Goal: Download file/media

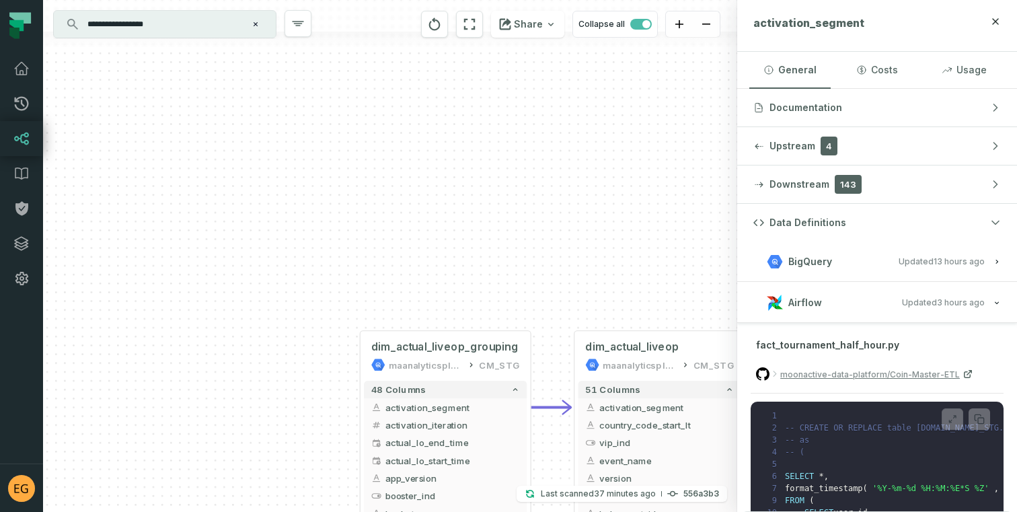
scroll to position [0, 102]
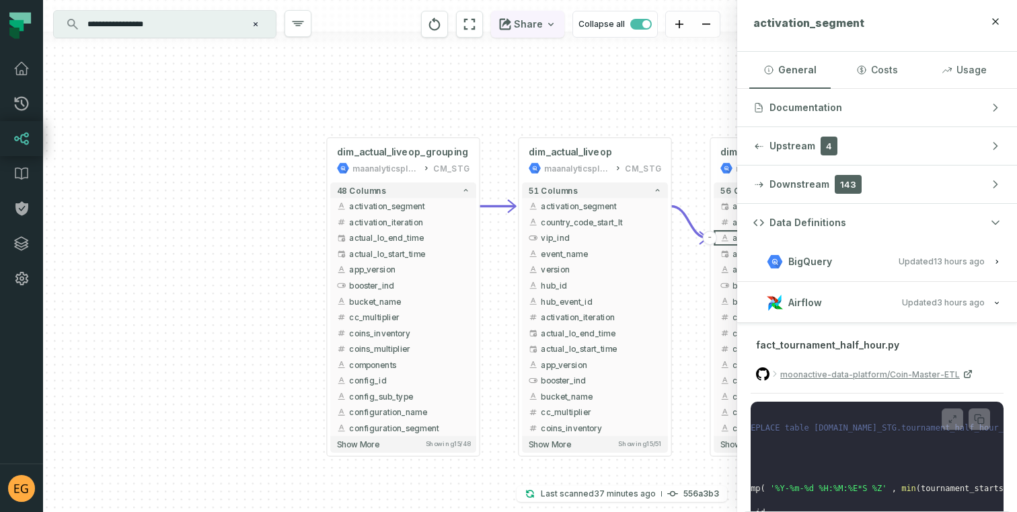
drag, startPoint x: 583, startPoint y: 211, endPoint x: 518, endPoint y: 35, distance: 187.9
click at [518, 35] on div "dim_actual_liveop_grouping maanalyticsplatform CM_STG + 48 columns activation_s…" at bounding box center [390, 256] width 694 height 512
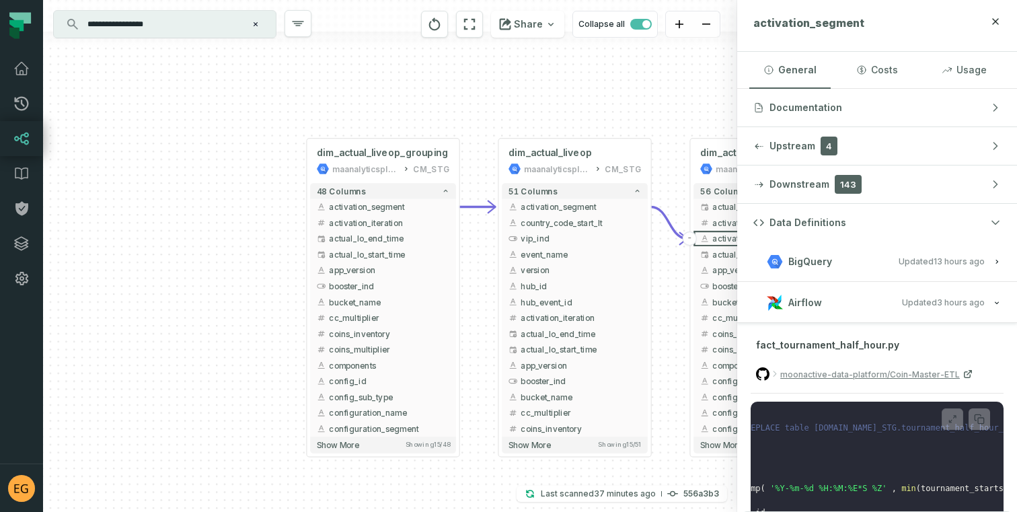
drag, startPoint x: 290, startPoint y: 326, endPoint x: 151, endPoint y: 331, distance: 139.3
click at [151, 331] on div "dim_actual_liveop_grouping maanalyticsplatform CM_STG + 48 columns activation_s…" at bounding box center [390, 256] width 694 height 512
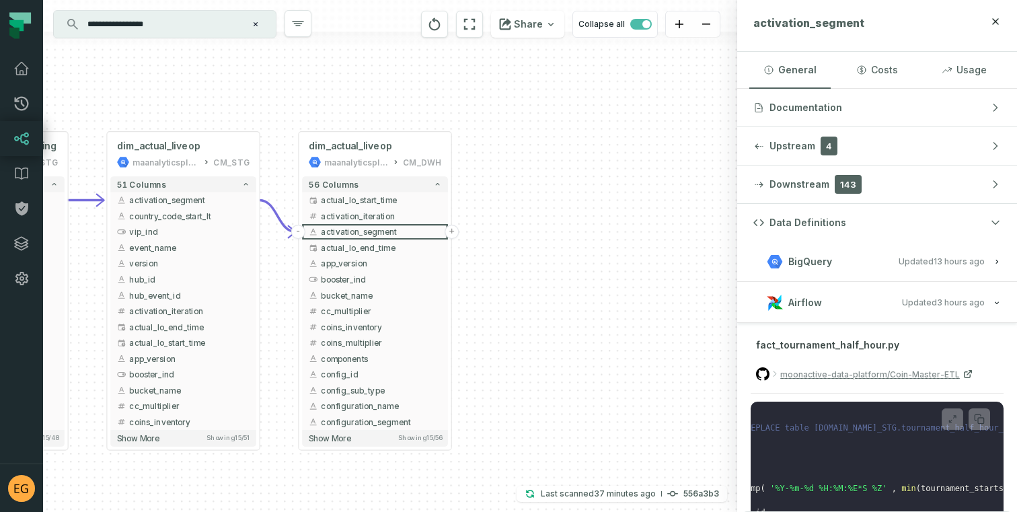
drag, startPoint x: 519, startPoint y: 139, endPoint x: 250, endPoint y: 130, distance: 269.9
click at [250, 130] on div "dim_actual_liveop_grouping maanalyticsplatform CM_STG + 48 columns activation_s…" at bounding box center [390, 256] width 694 height 512
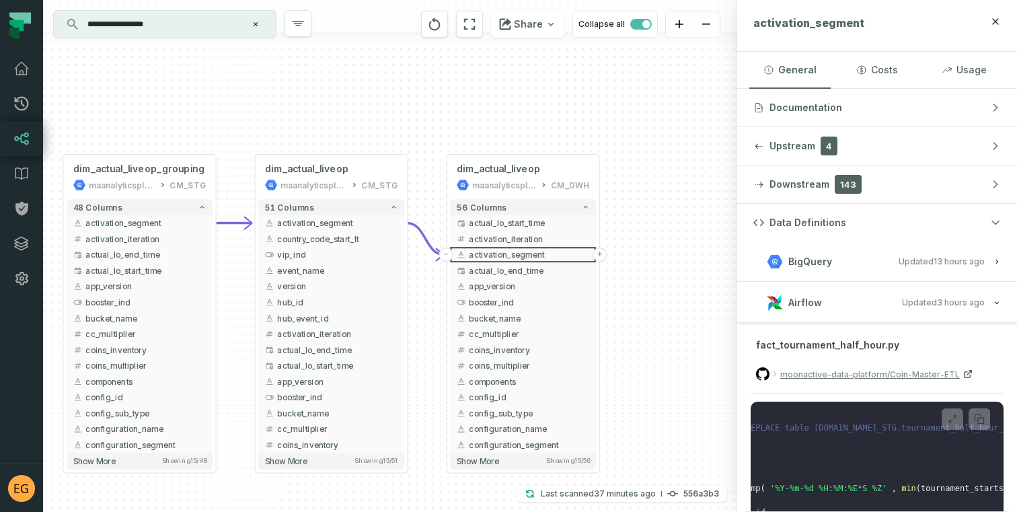
drag, startPoint x: 266, startPoint y: 110, endPoint x: 427, endPoint y: 134, distance: 162.5
click at [427, 135] on div "dim_actual_liveop_grouping maanalyticsplatform CM_STG + 48 columns activation_s…" at bounding box center [390, 256] width 694 height 512
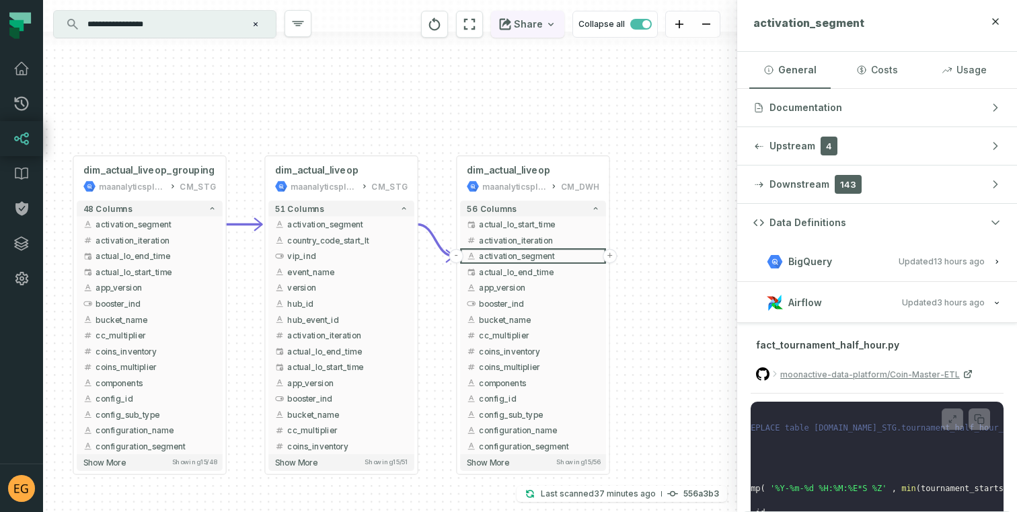
click at [529, 28] on button "Share" at bounding box center [527, 24] width 73 height 27
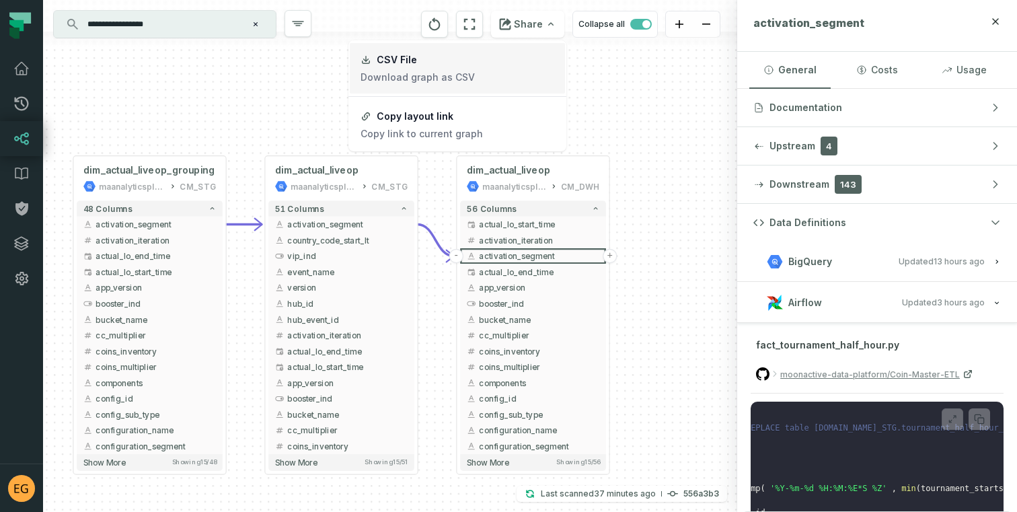
click at [502, 77] on link "CSV File Download graph as CSV" at bounding box center [457, 68] width 215 height 50
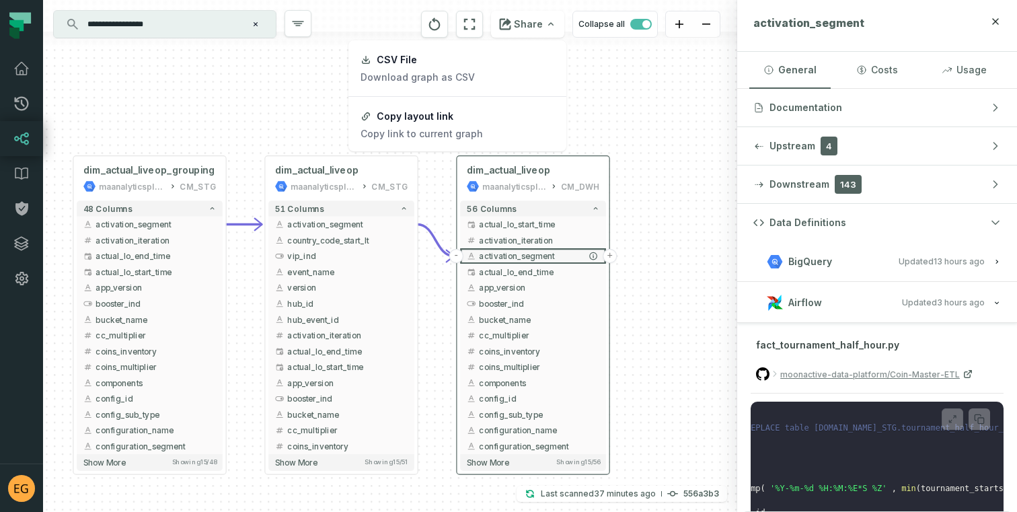
click at [612, 254] on button "+" at bounding box center [610, 256] width 14 height 14
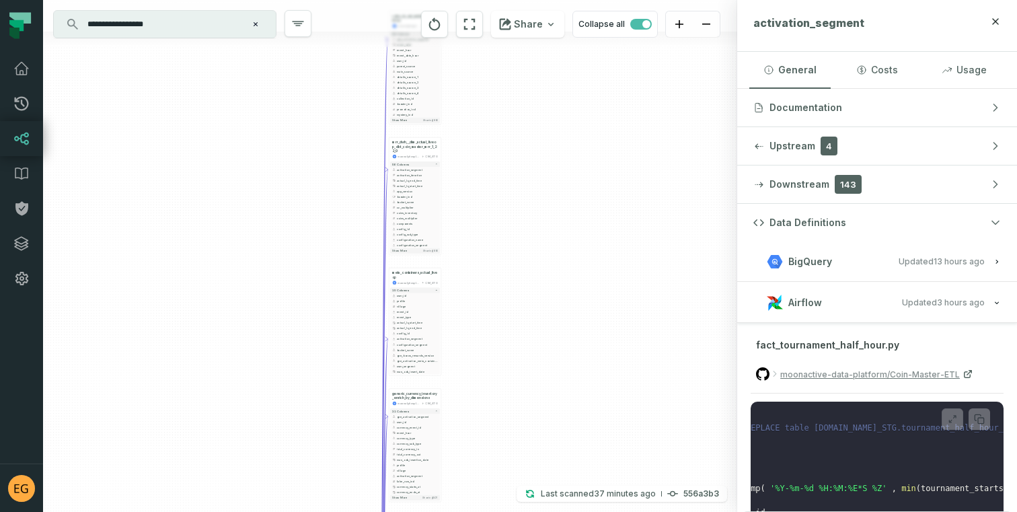
click at [311, 234] on div "+ coins_in_out_enrich_by_inventory maanalyticsplatform CM_STG + 56 columns - ga…" at bounding box center [390, 256] width 694 height 512
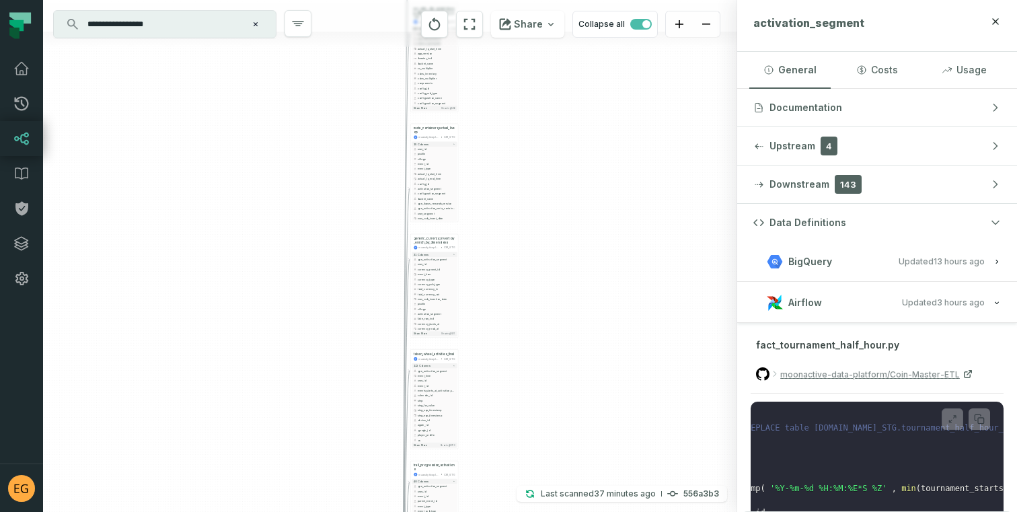
drag, startPoint x: 296, startPoint y: 296, endPoint x: 344, endPoint y: 73, distance: 228.5
click at [344, 73] on div "+ coins_in_out_enrich_by_inventory maanalyticsplatform CM_STG + 56 columns - ga…" at bounding box center [390, 256] width 694 height 512
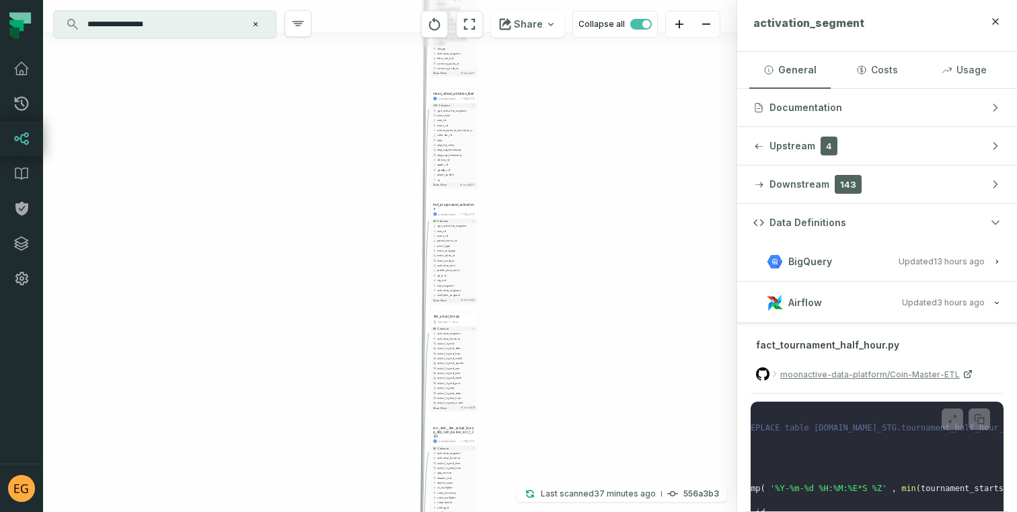
drag, startPoint x: 330, startPoint y: 165, endPoint x: 330, endPoint y: 146, distance: 19.5
click at [330, 146] on div "+ coins_in_out_enrich_by_inventory maanalyticsplatform CM_STG + 56 columns - ga…" at bounding box center [390, 256] width 694 height 512
drag, startPoint x: 319, startPoint y: 161, endPoint x: 319, endPoint y: 110, distance: 50.4
click at [319, 110] on div "+ coins_in_out_enrich_by_inventory maanalyticsplatform CM_STG + 56 columns - ga…" at bounding box center [390, 256] width 694 height 512
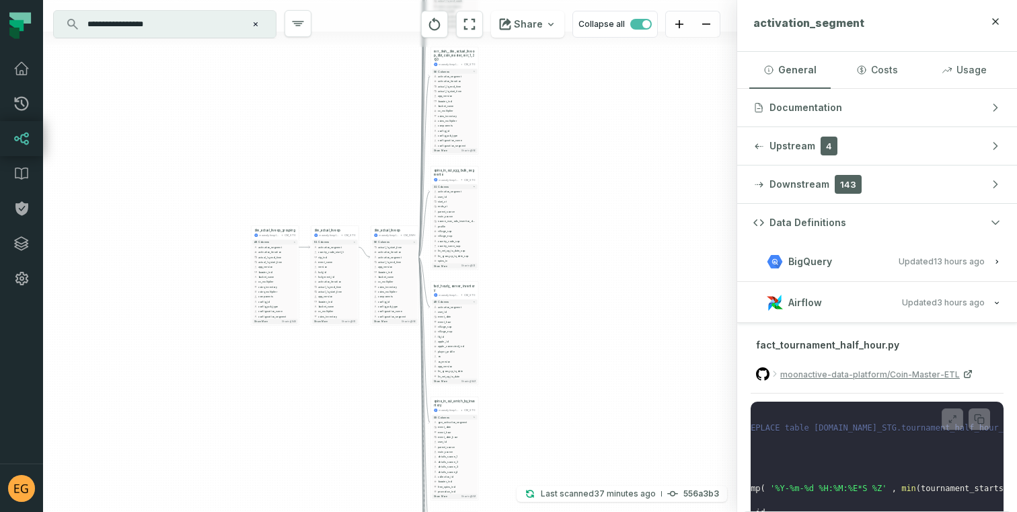
drag, startPoint x: 308, startPoint y: 226, endPoint x: 308, endPoint y: 79, distance: 146.6
click at [309, 79] on div "+ coins_in_out_enrich_by_inventory maanalyticsplatform CM_STG + 56 columns - ga…" at bounding box center [390, 256] width 694 height 512
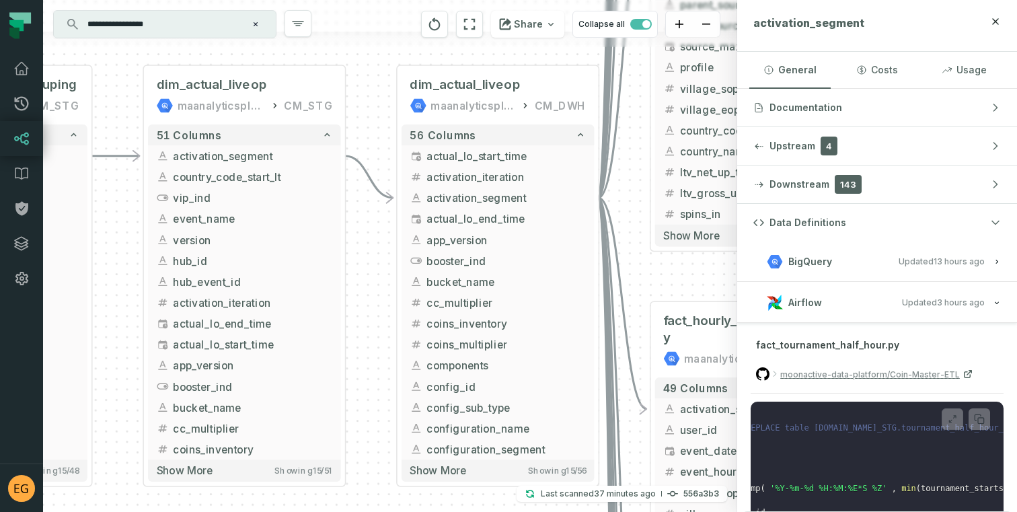
drag, startPoint x: 514, startPoint y: 92, endPoint x: 494, endPoint y: 24, distance: 71.7
click at [495, 24] on div "+ coins_in_out_enrich_by_inventory maanalyticsplatform CM_STG + 56 columns - ga…" at bounding box center [390, 256] width 694 height 512
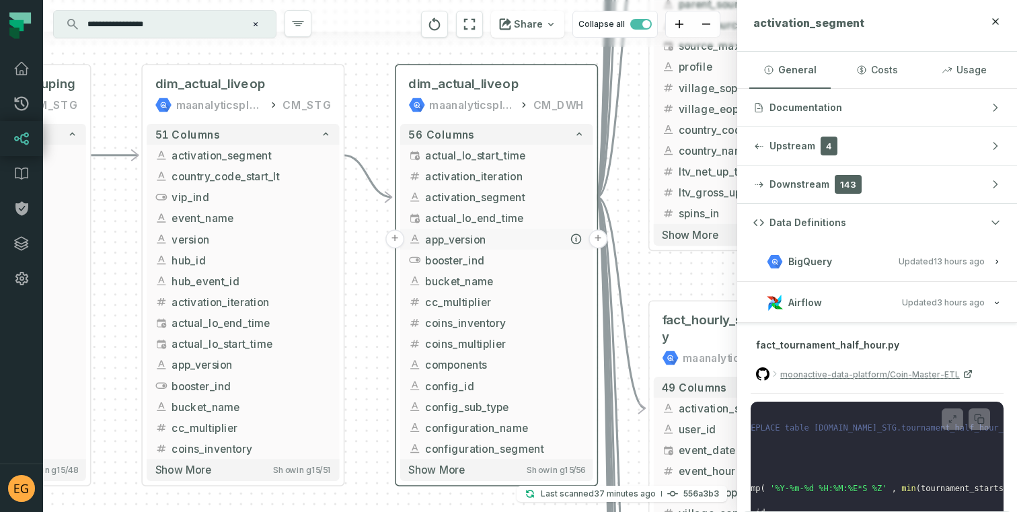
click at [597, 238] on button "+" at bounding box center [597, 238] width 19 height 19
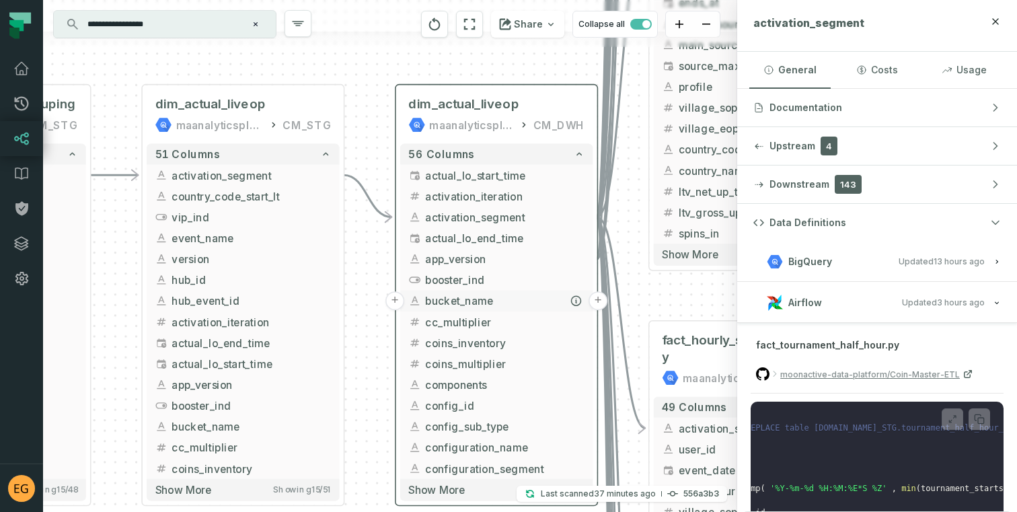
click at [598, 295] on button "+" at bounding box center [597, 300] width 19 height 19
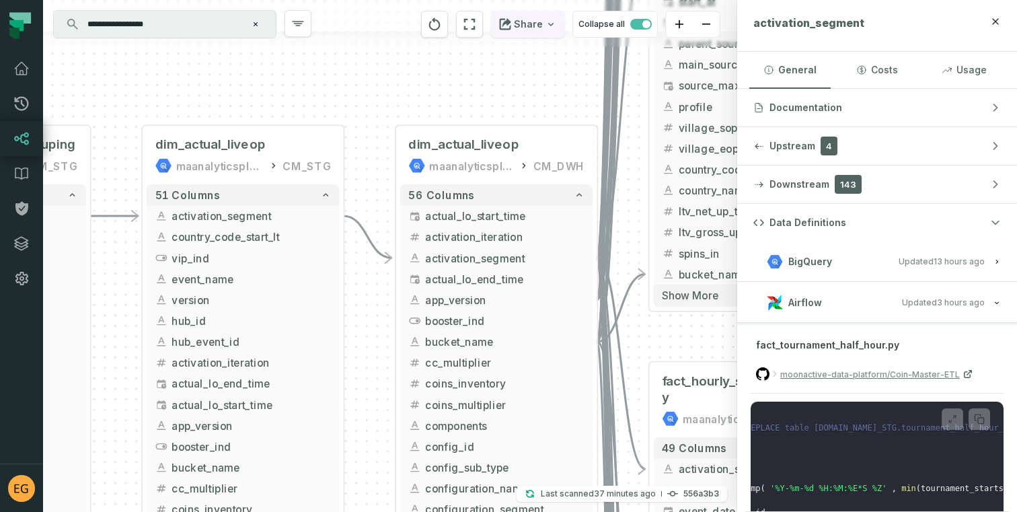
click at [529, 17] on button "Share" at bounding box center [527, 24] width 73 height 27
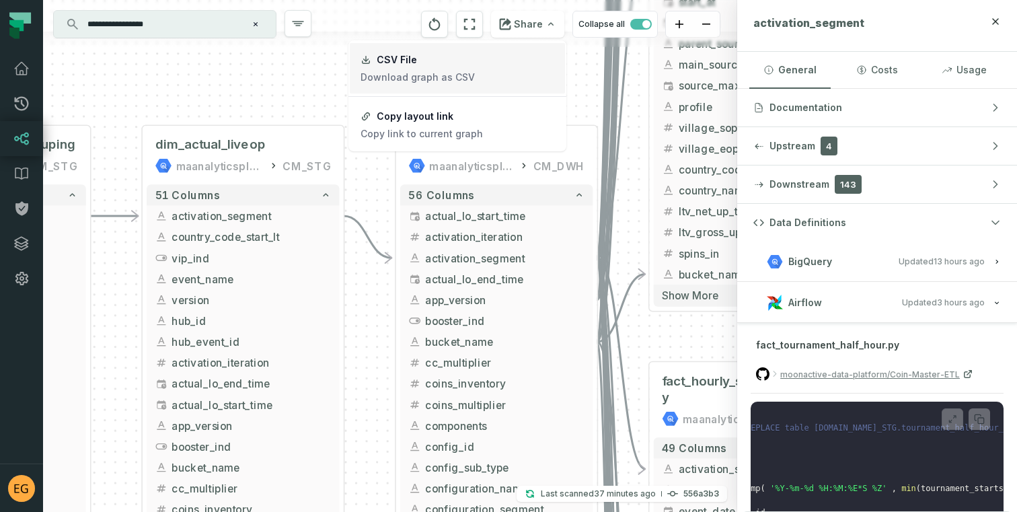
click at [498, 66] on link "CSV File Download graph as CSV" at bounding box center [457, 68] width 215 height 50
